Goal: Complete application form

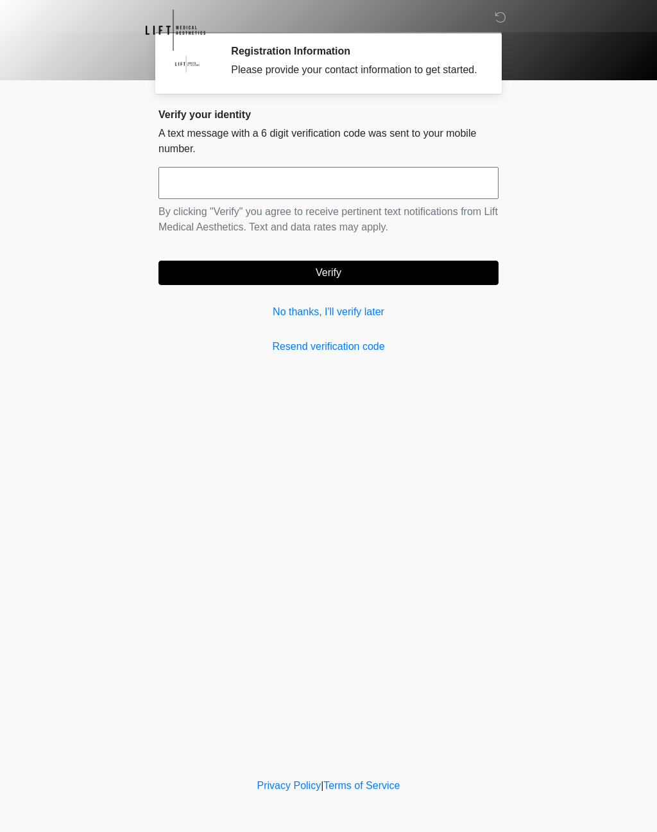
click at [302, 199] on input "text" at bounding box center [329, 183] width 340 height 32
type input "******"
click at [342, 282] on button "Verify" at bounding box center [329, 273] width 340 height 24
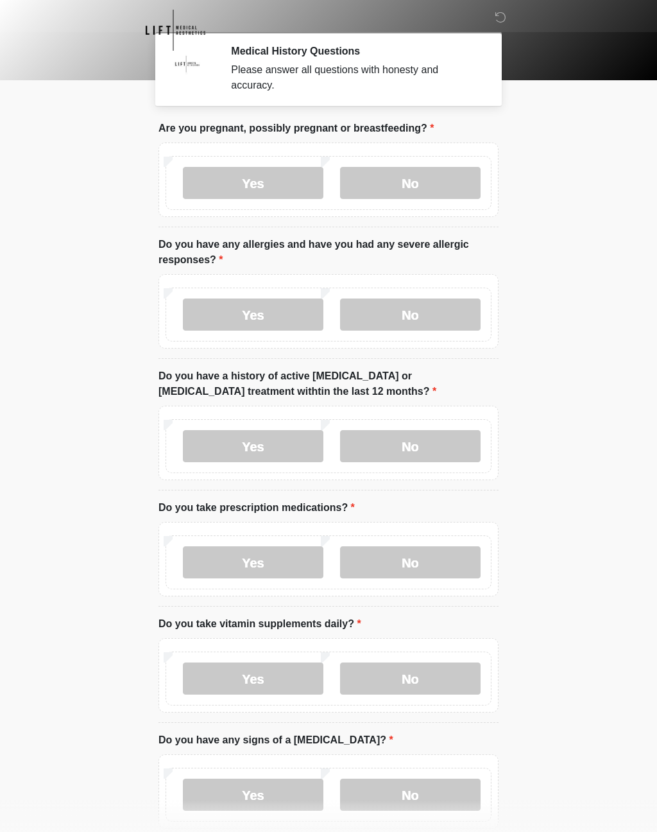
click at [433, 168] on label "No" at bounding box center [410, 183] width 141 height 32
click at [402, 315] on label "No" at bounding box center [410, 315] width 141 height 32
click at [415, 447] on label "No" at bounding box center [410, 446] width 141 height 32
click at [422, 557] on label "No" at bounding box center [410, 562] width 141 height 32
click at [264, 677] on label "Yes" at bounding box center [253, 678] width 141 height 32
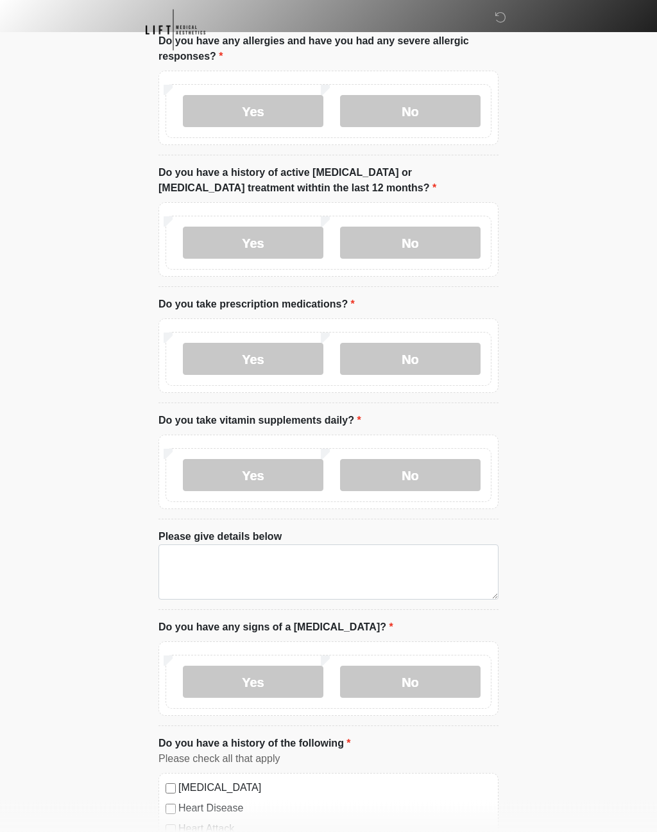
scroll to position [203, 0]
click at [395, 670] on label "No" at bounding box center [410, 682] width 141 height 32
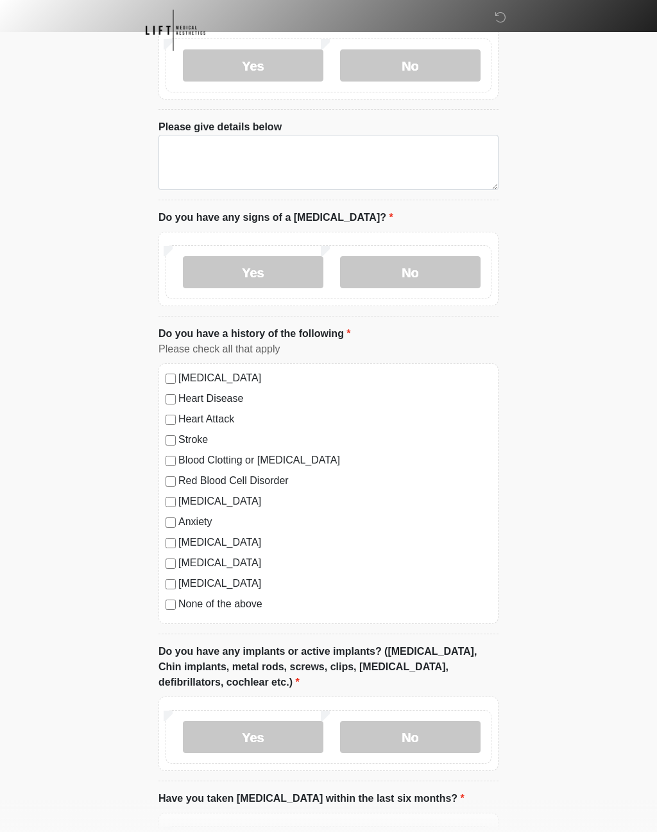
scroll to position [616, 0]
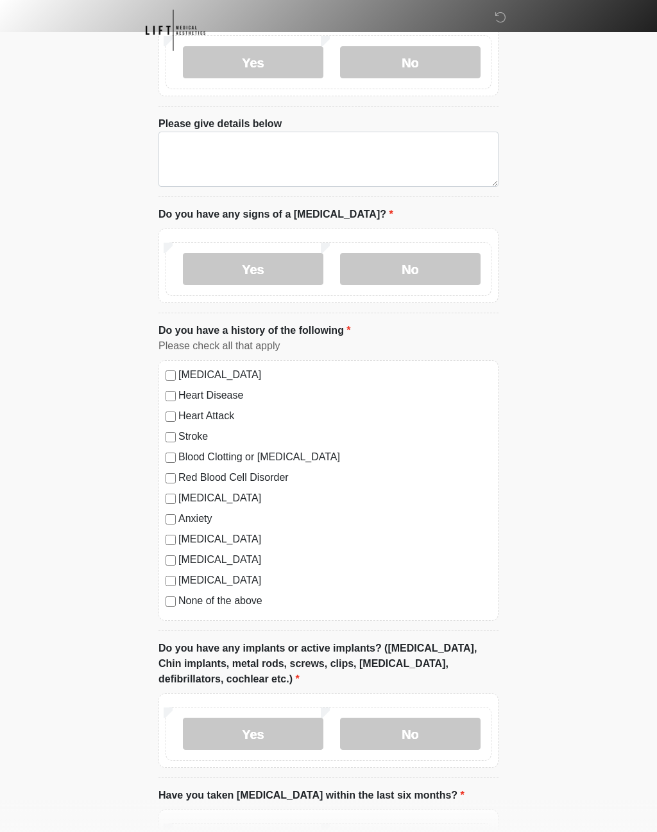
click at [394, 729] on label "No" at bounding box center [410, 734] width 141 height 32
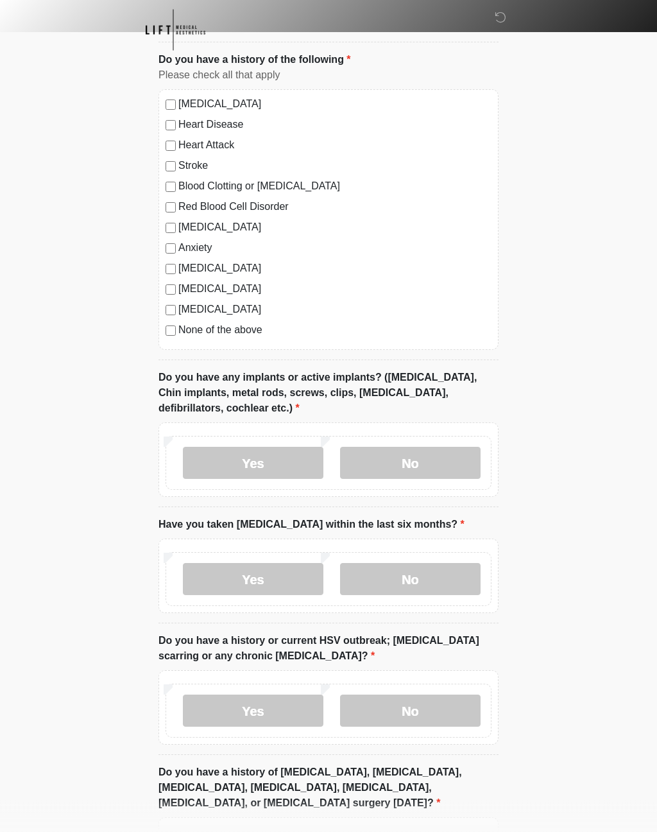
scroll to position [888, 0]
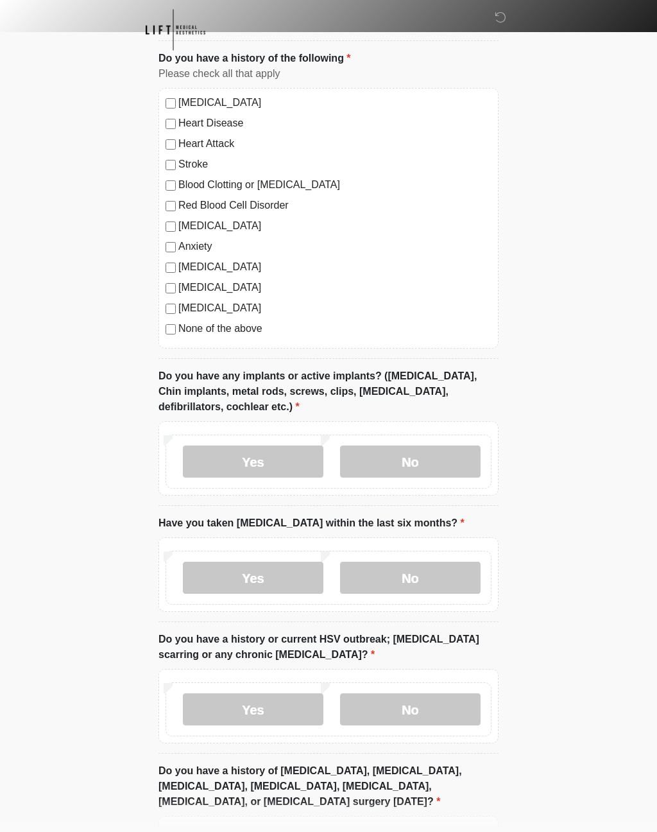
click at [405, 574] on label "No" at bounding box center [410, 578] width 141 height 32
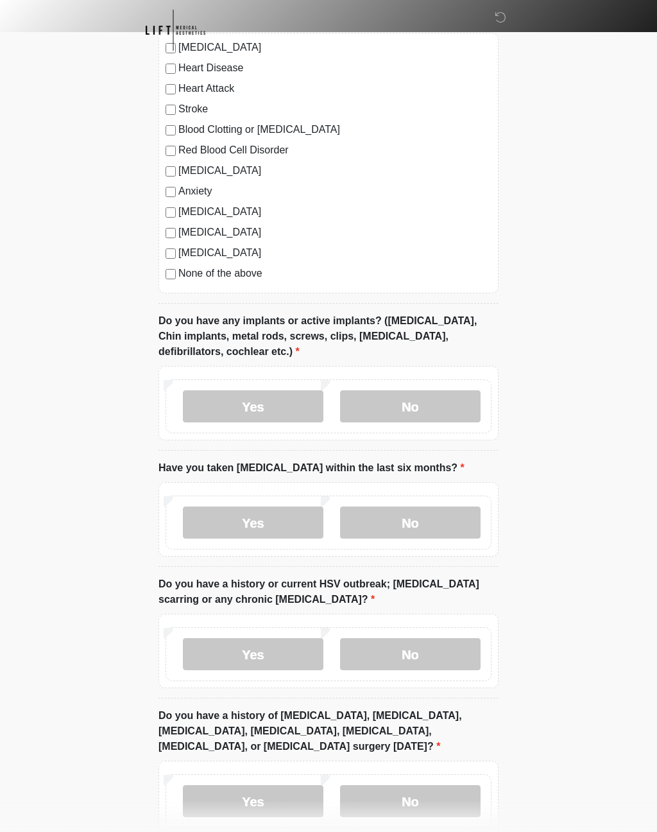
scroll to position [944, 0]
click at [419, 657] on label "No" at bounding box center [410, 653] width 141 height 32
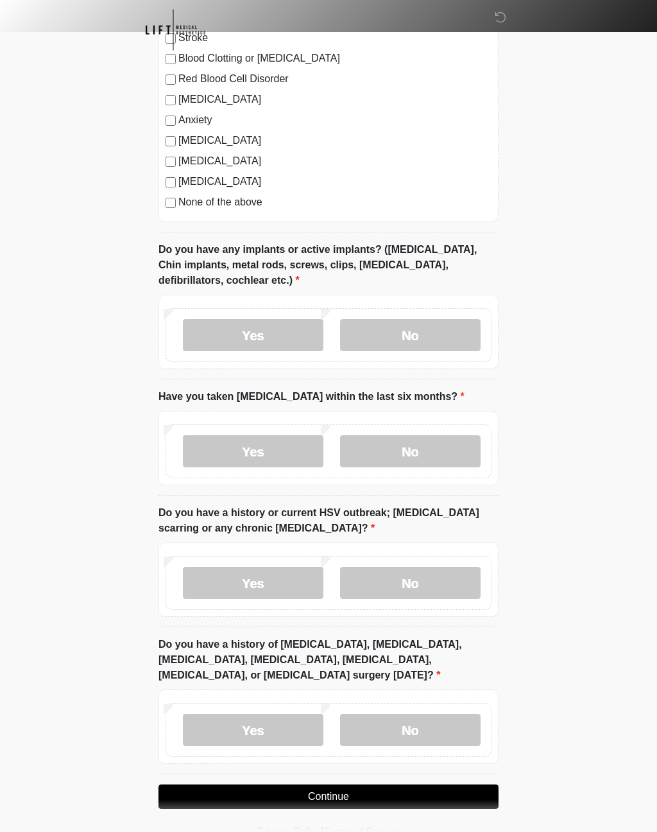
scroll to position [1037, 0]
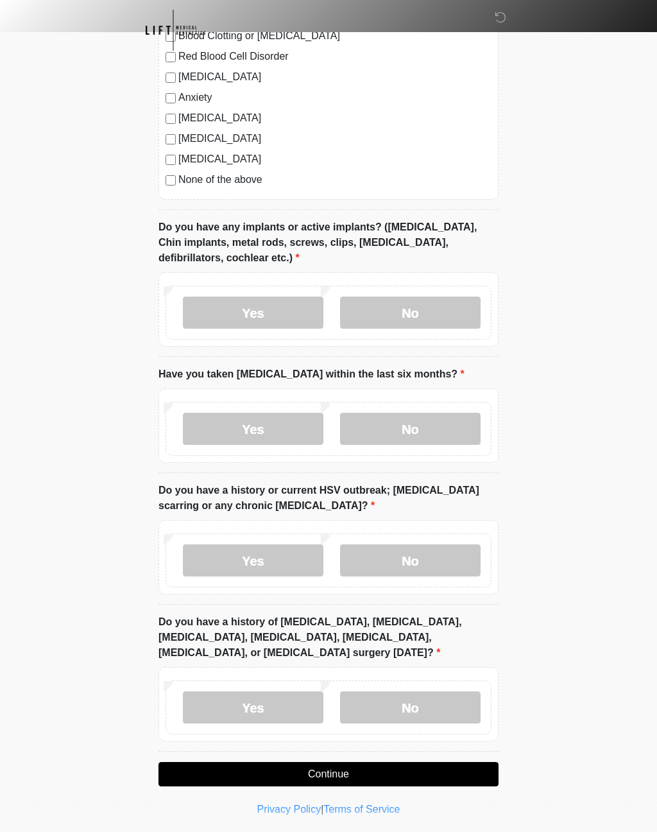
click at [399, 711] on label "No" at bounding box center [410, 707] width 141 height 32
click at [316, 767] on button "Continue" at bounding box center [329, 774] width 340 height 24
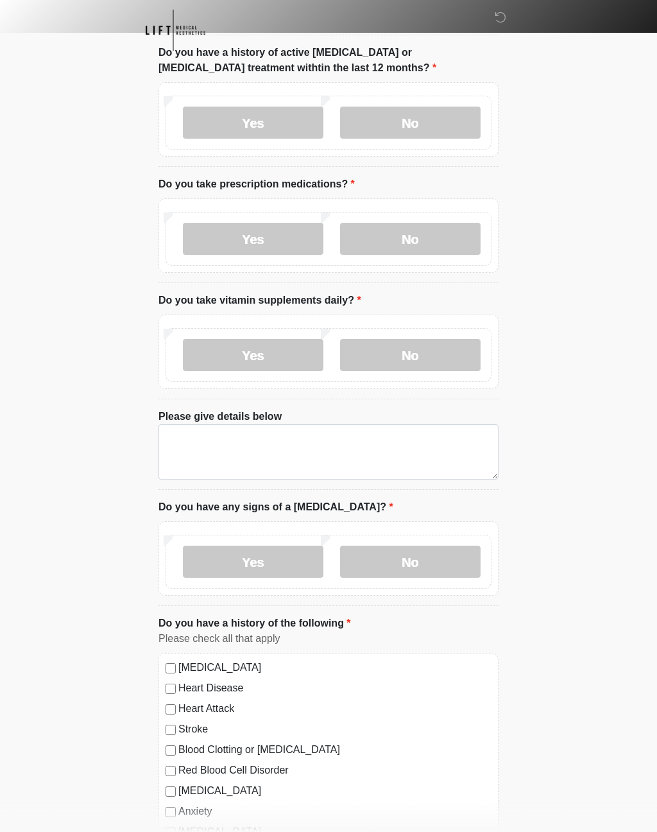
scroll to position [0, 0]
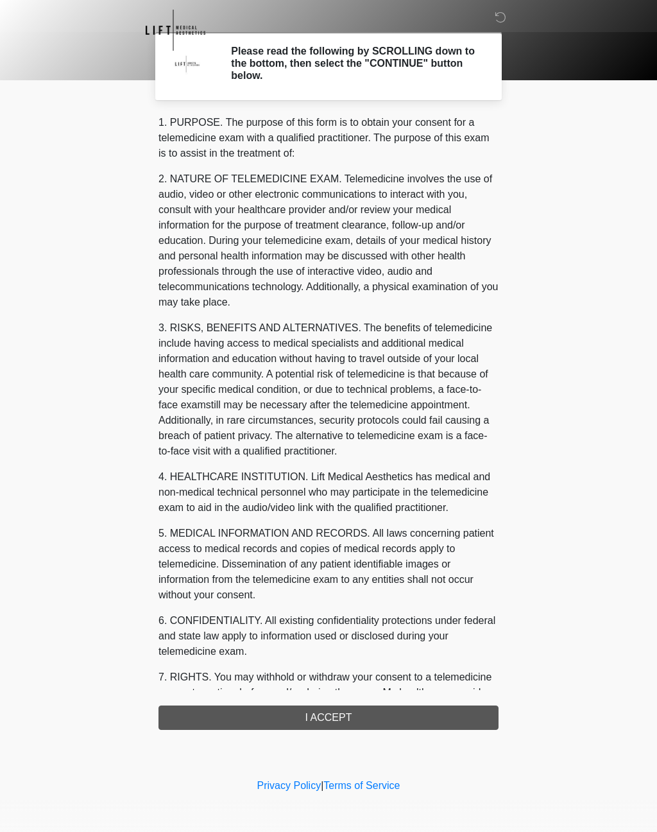
click at [351, 711] on div "1. PURPOSE. The purpose of this form is to obtain your consent for a telemedici…" at bounding box center [329, 422] width 340 height 615
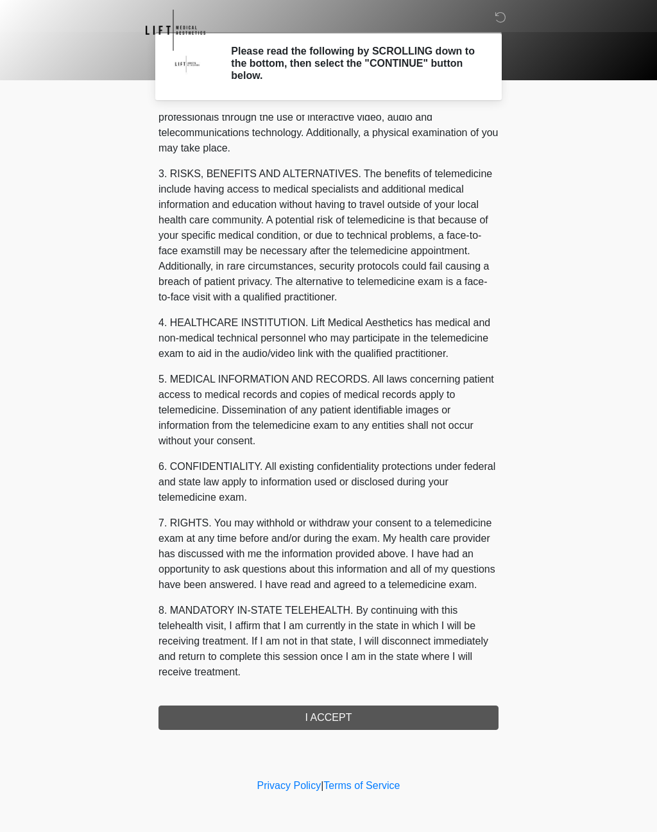
scroll to position [169, 0]
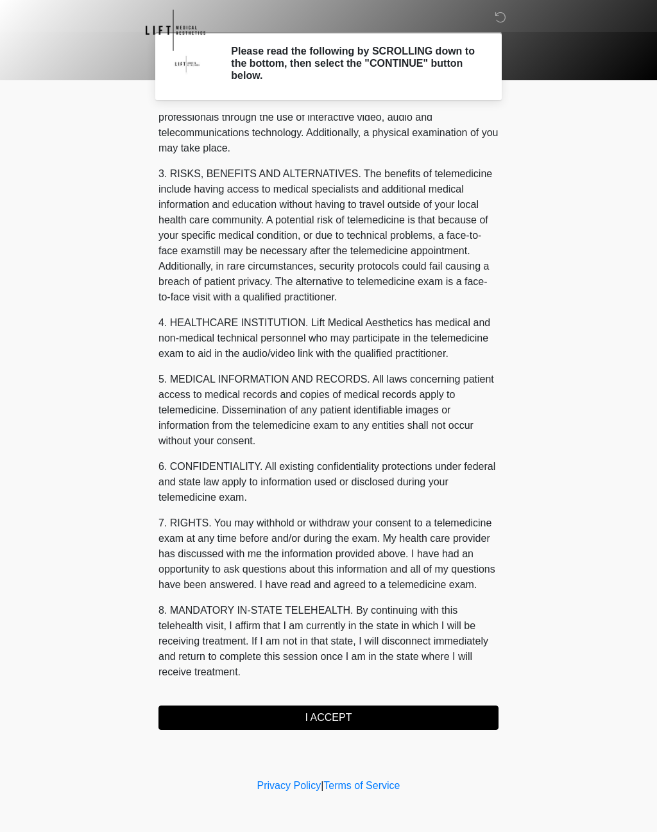
click at [325, 722] on button "I ACCEPT" at bounding box center [329, 717] width 340 height 24
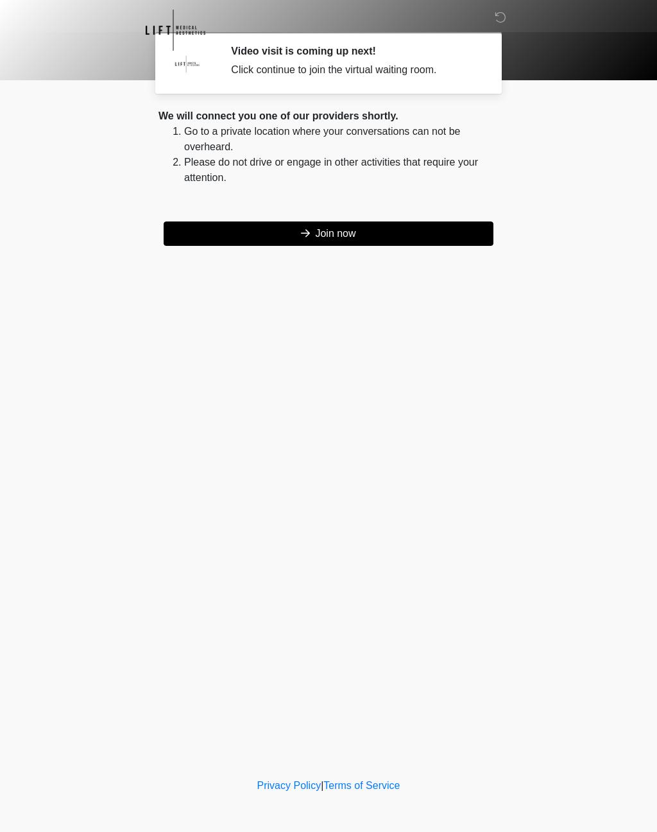
click at [354, 234] on button "Join now" at bounding box center [329, 233] width 330 height 24
